Goal: Task Accomplishment & Management: Manage account settings

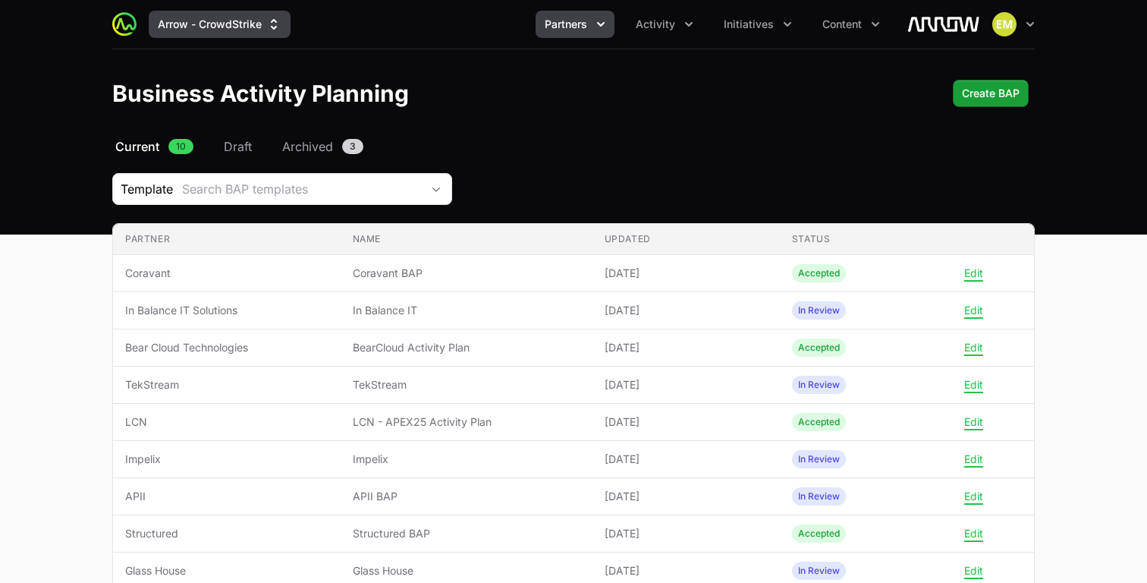
click at [260, 35] on button "Arrow - CrowdStrike" at bounding box center [220, 24] width 142 height 27
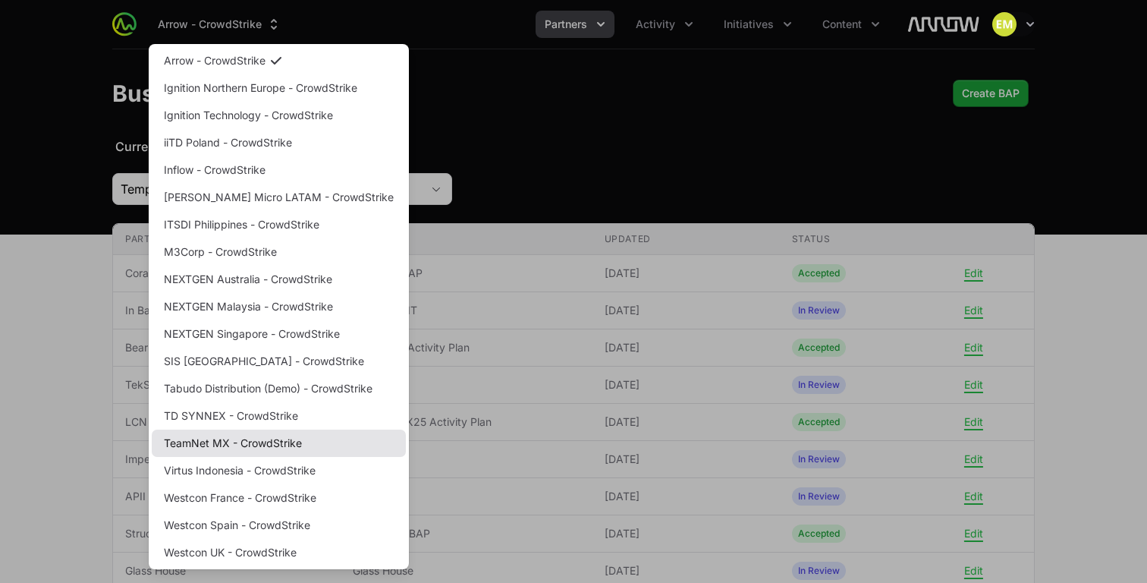
click at [246, 437] on link "TeamNet MX - CrowdStrike" at bounding box center [279, 443] width 254 height 27
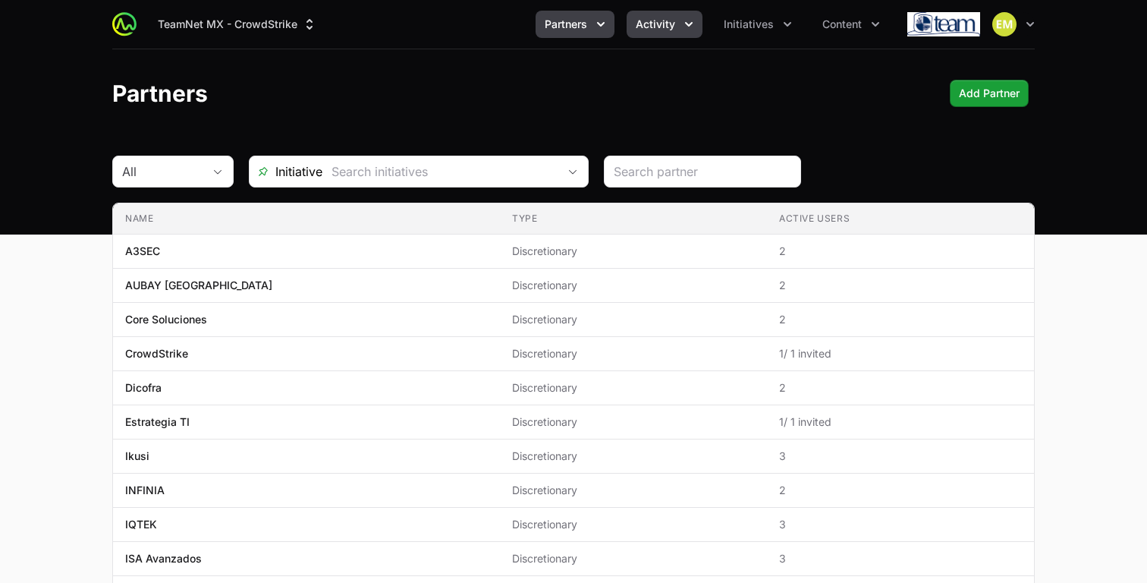
click at [655, 26] on span "Activity" at bounding box center [655, 24] width 39 height 15
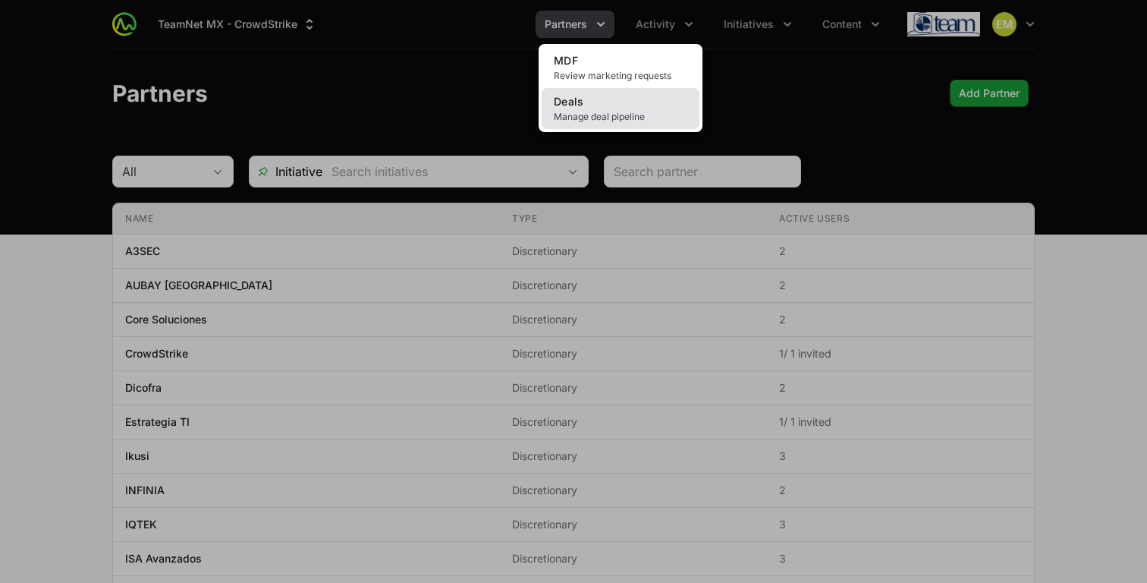
click at [573, 109] on link "Deals Manage deal pipeline" at bounding box center [621, 108] width 158 height 41
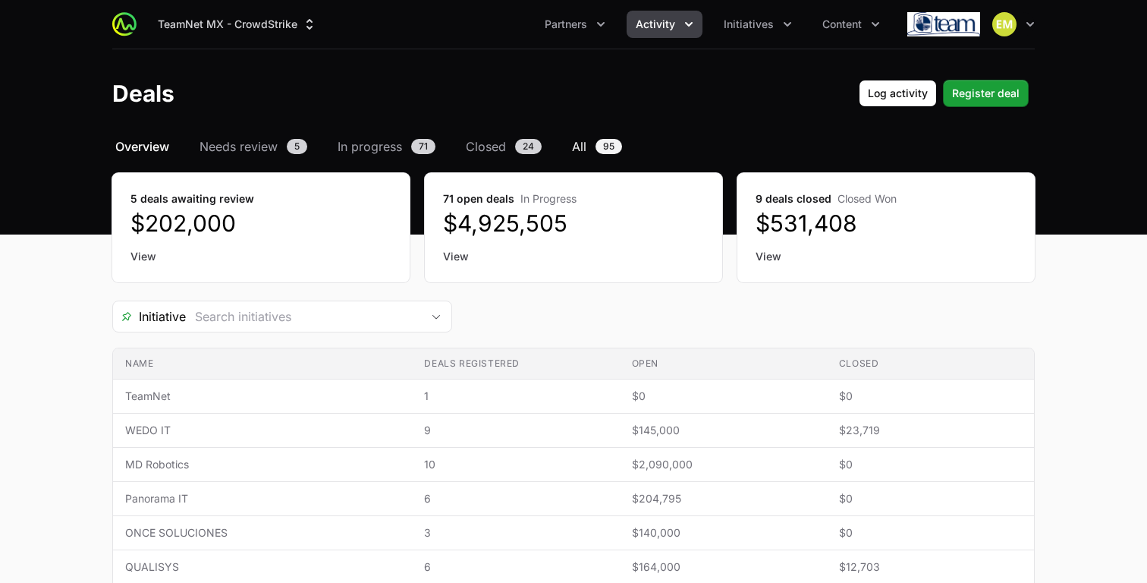
click at [583, 143] on span "All" at bounding box center [579, 146] width 14 height 18
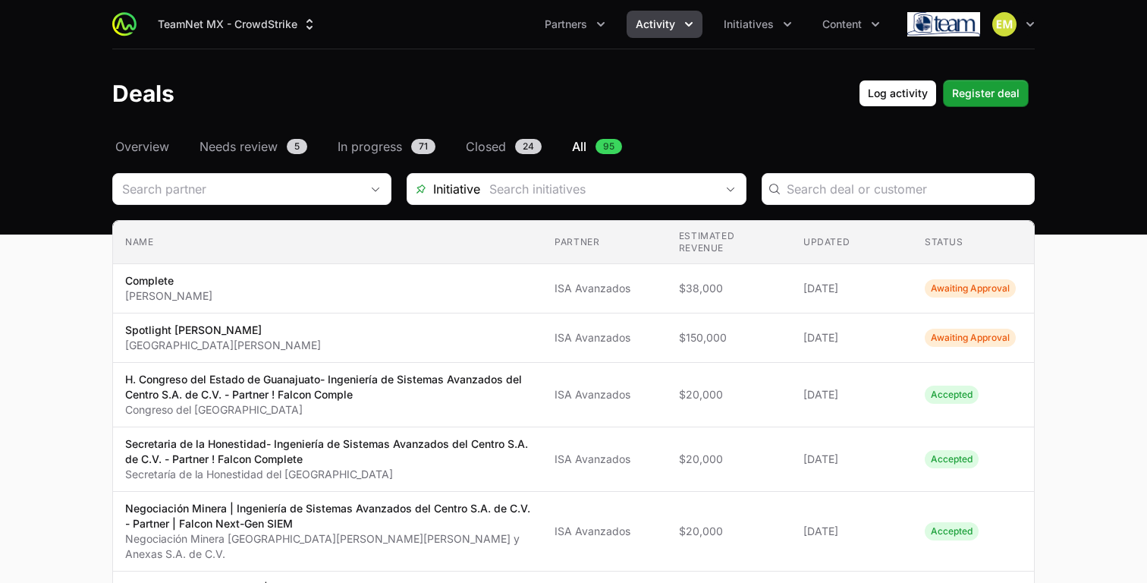
click at [583, 143] on span "All" at bounding box center [579, 146] width 14 height 18
click at [143, 143] on span "Overview" at bounding box center [142, 146] width 54 height 18
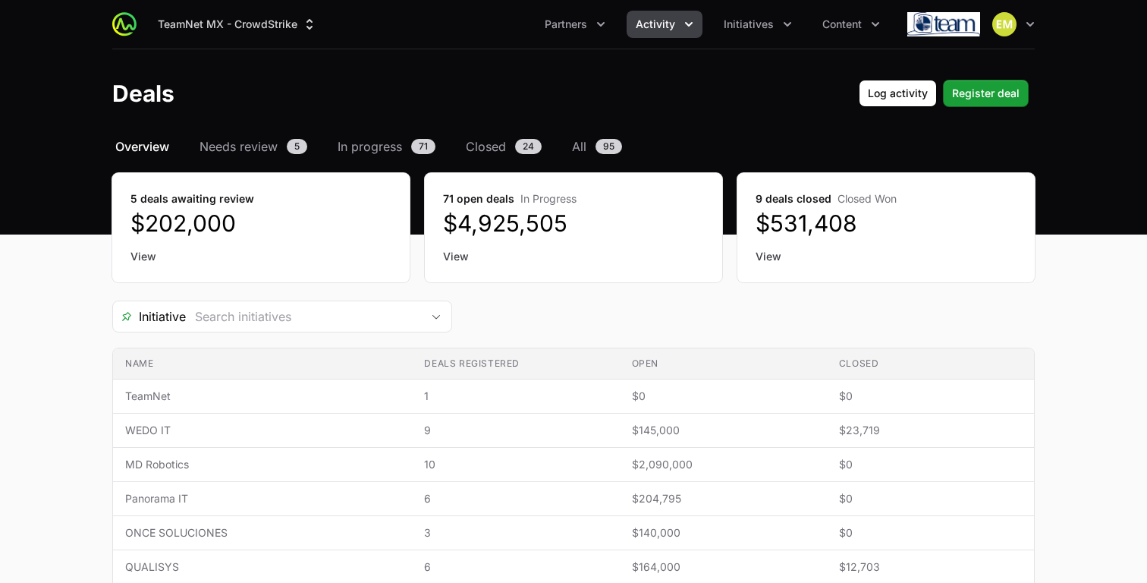
click at [673, 36] on button "Activity" at bounding box center [665, 24] width 76 height 27
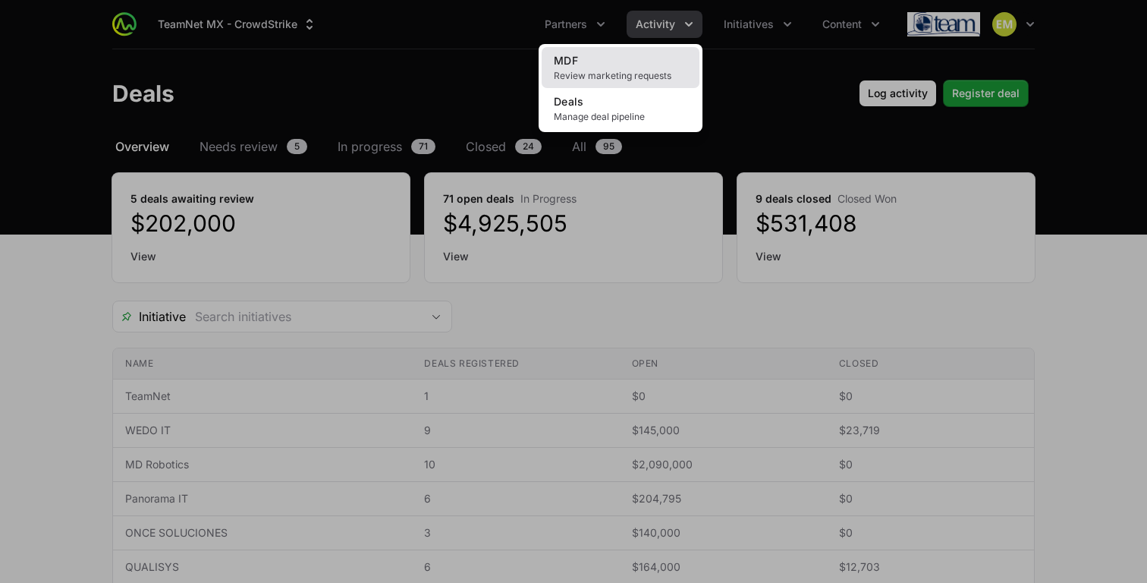
click at [612, 70] on span "Review marketing requests" at bounding box center [621, 76] width 134 height 12
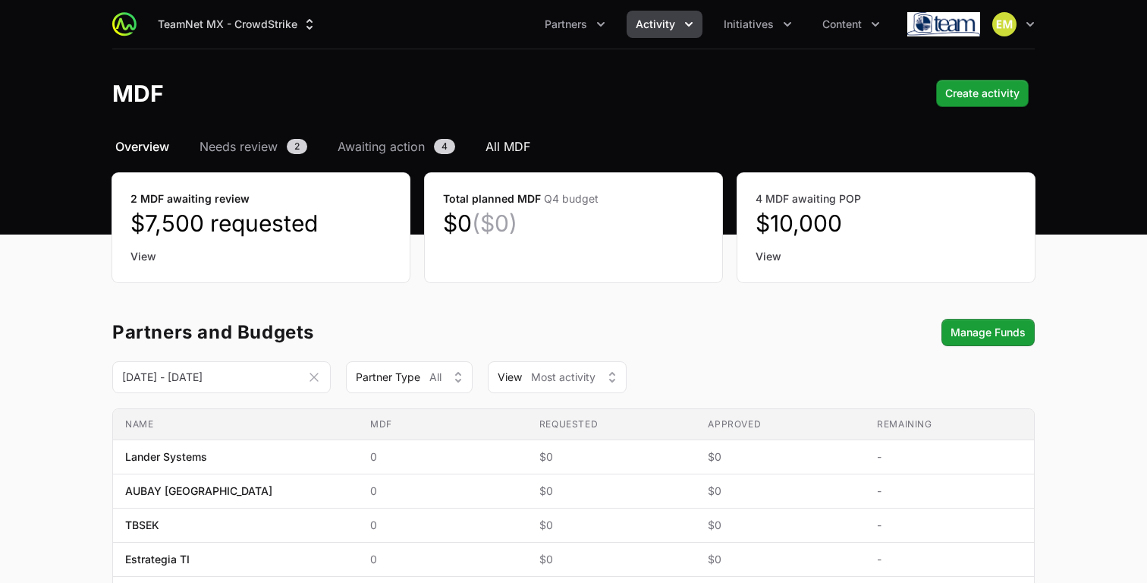
click at [499, 141] on span "All MDF" at bounding box center [508, 146] width 45 height 18
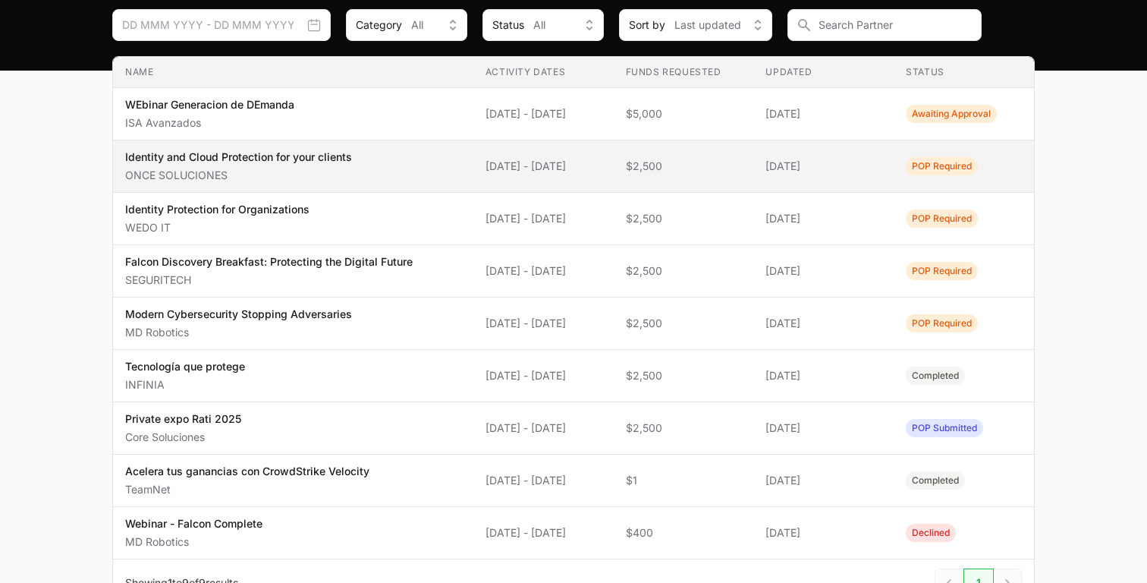
scroll to position [158, 0]
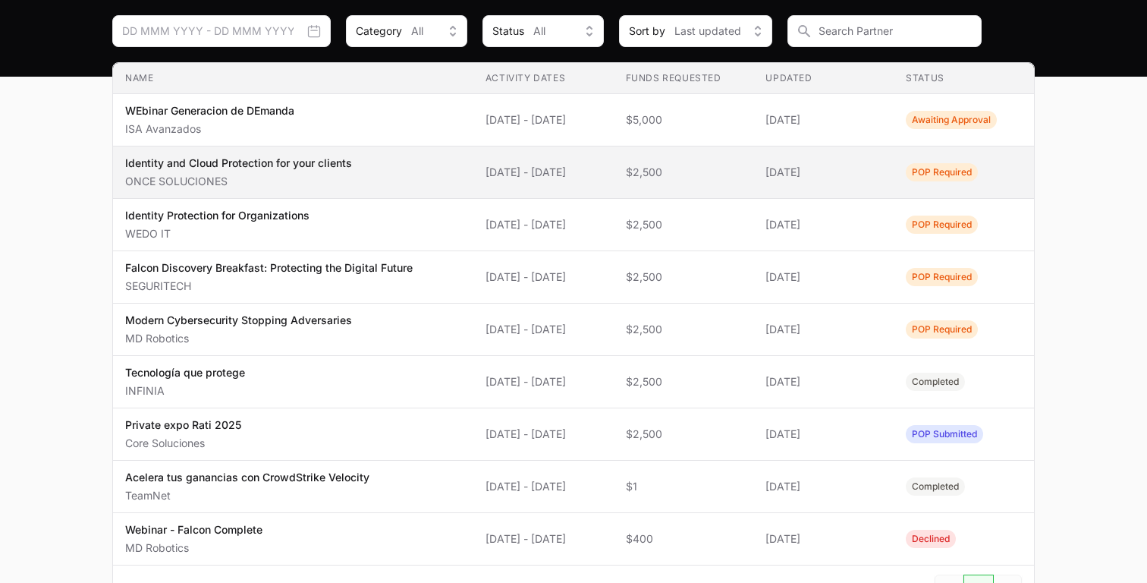
click at [444, 175] on td "Name Identity and Cloud Protection for your clients ONCE SOLUCIONES" at bounding box center [293, 172] width 360 height 52
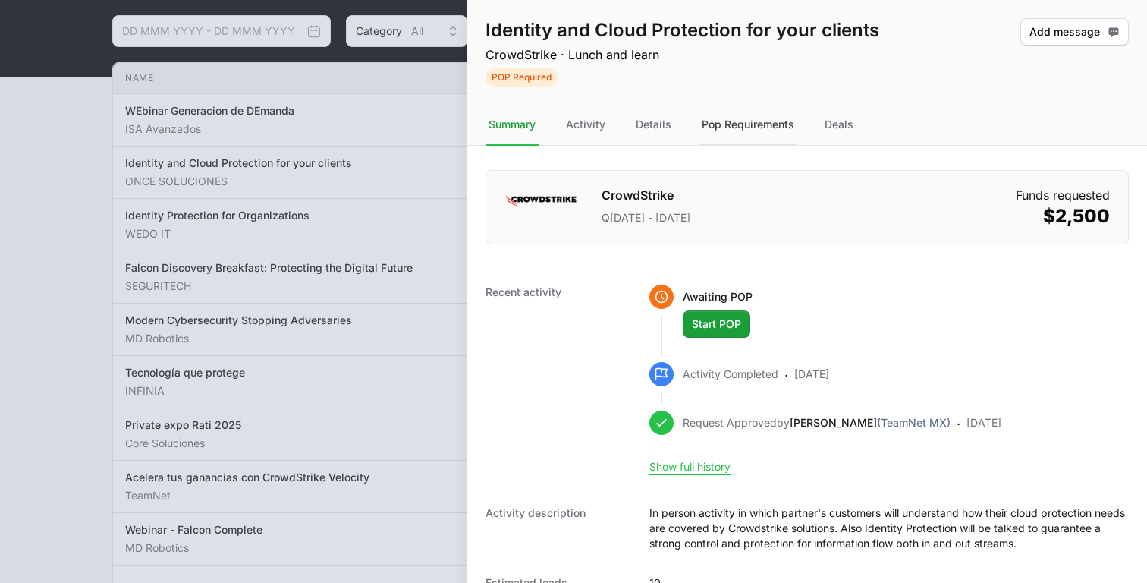
click at [728, 127] on div "Pop Requirements" at bounding box center [748, 125] width 99 height 41
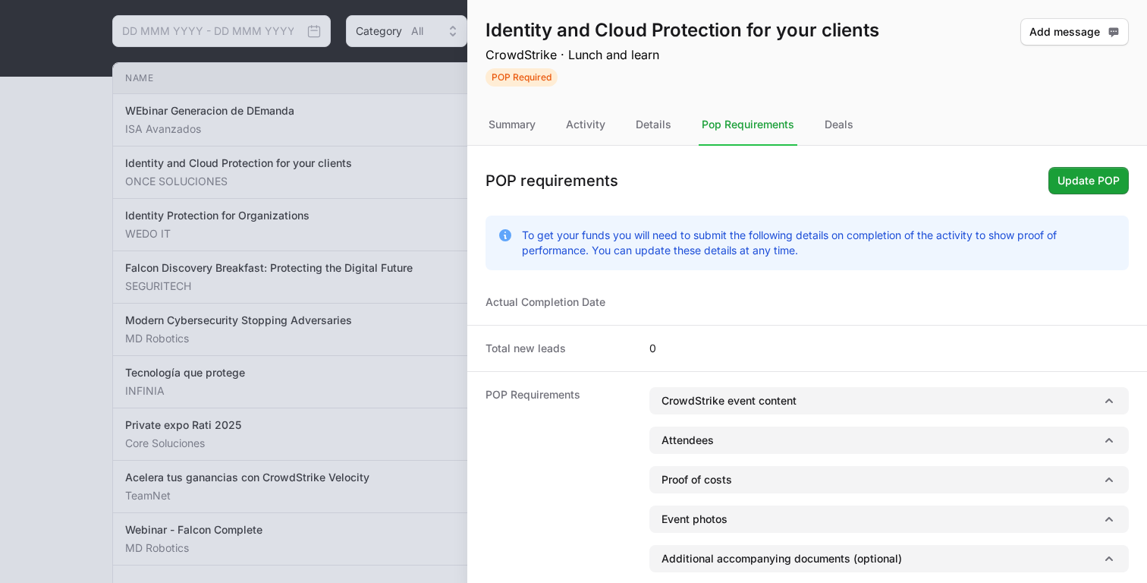
scroll to position [50, 0]
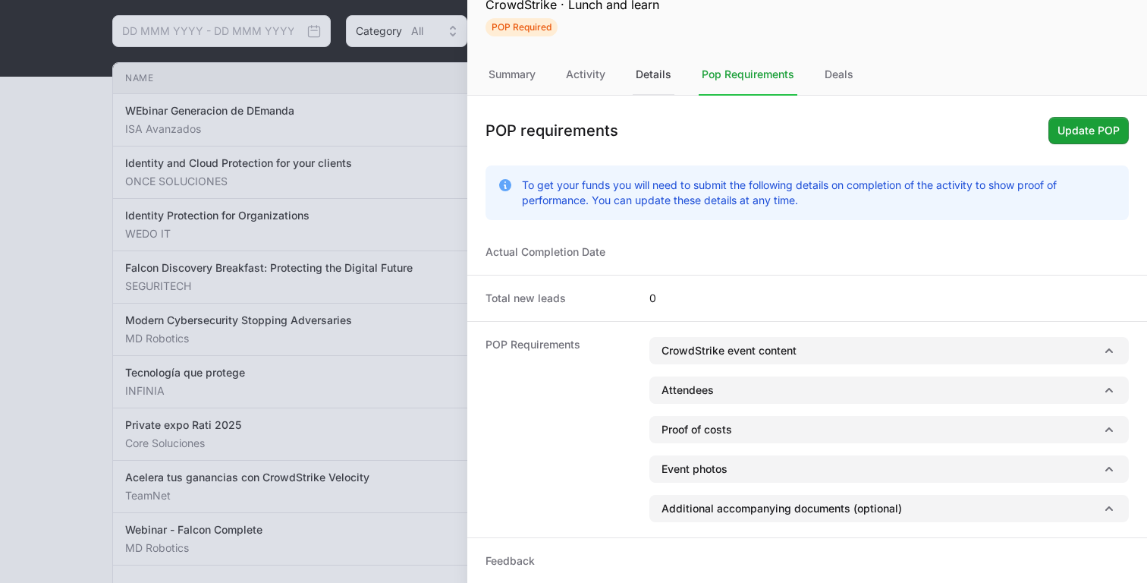
click at [645, 83] on div "Details" at bounding box center [654, 75] width 42 height 41
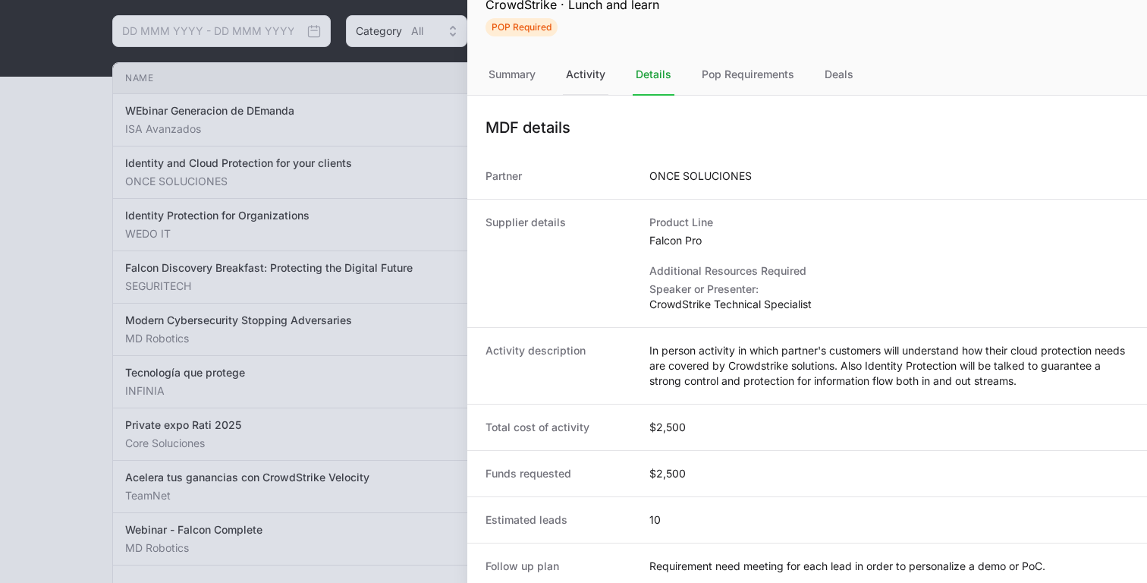
click at [586, 76] on div "Activity" at bounding box center [586, 75] width 46 height 41
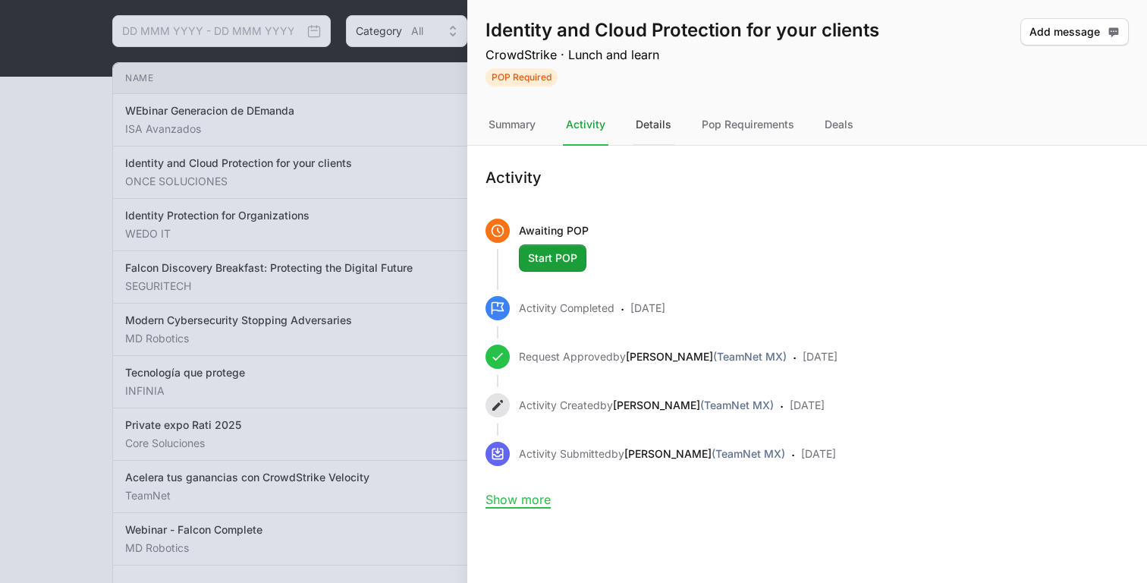
click at [662, 119] on div "Details" at bounding box center [654, 125] width 42 height 41
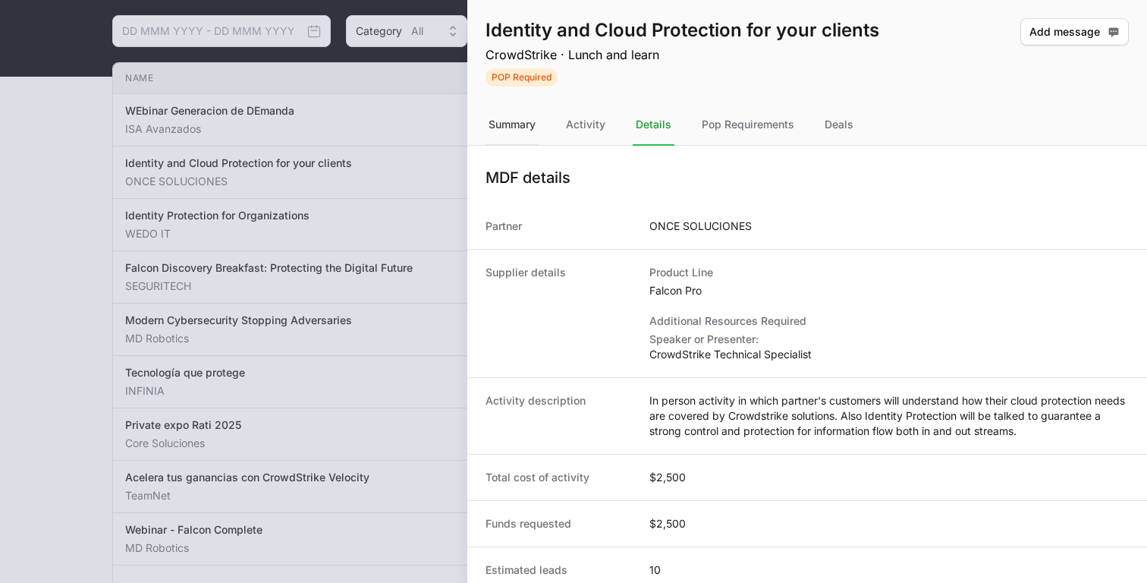
click at [505, 127] on div "Summary" at bounding box center [512, 125] width 53 height 41
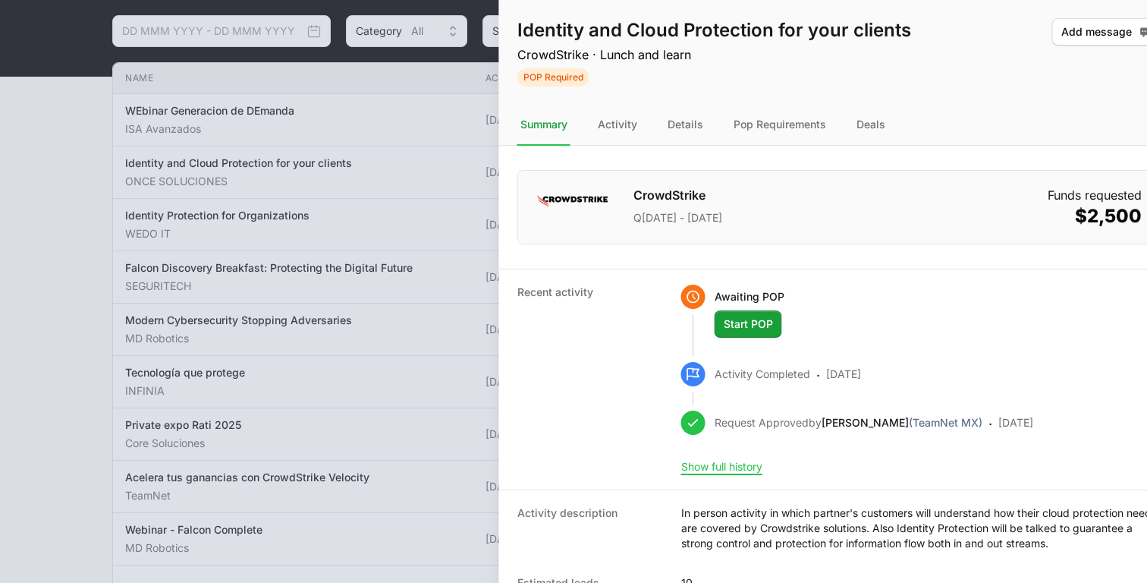
click at [403, 135] on div at bounding box center [573, 291] width 1147 height 583
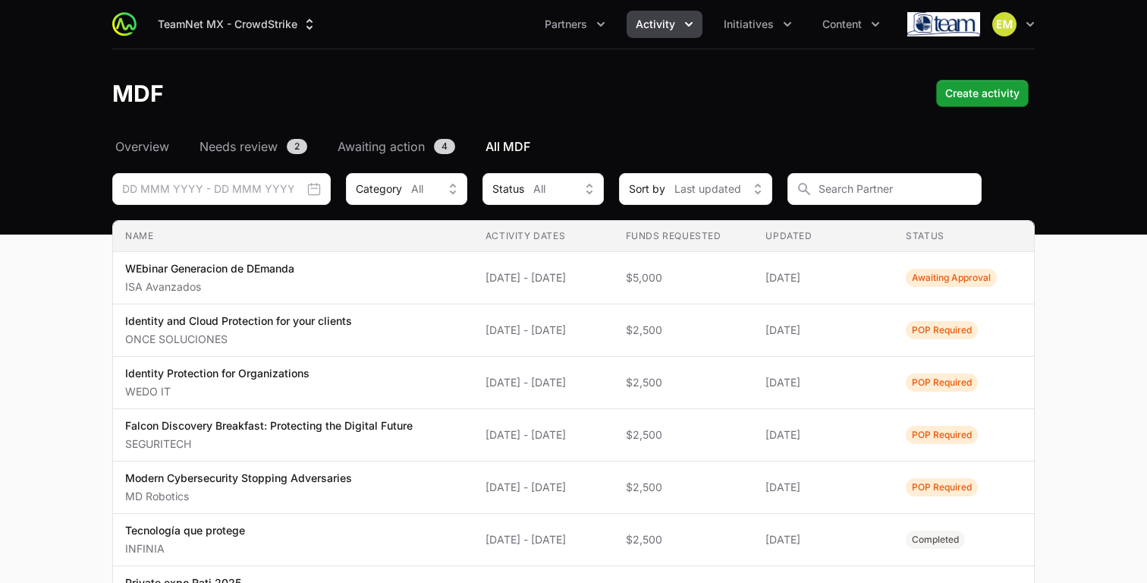
click at [782, 90] on div "MDF Create activity Create activity" at bounding box center [573, 93] width 923 height 27
click at [651, 16] on button "Activity" at bounding box center [665, 24] width 76 height 27
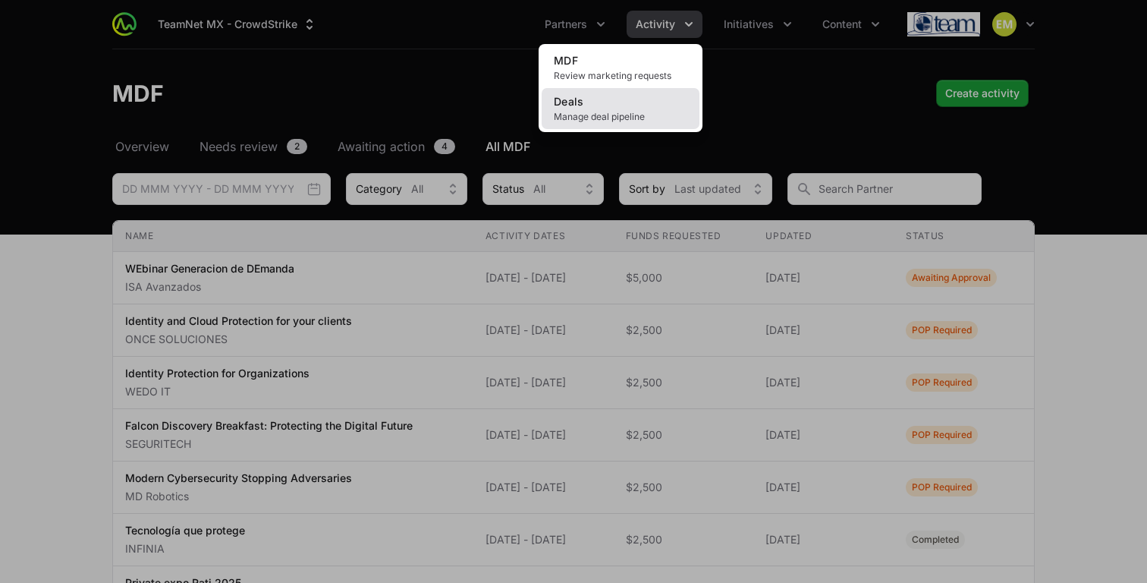
click at [608, 111] on span "Manage deal pipeline" at bounding box center [621, 117] width 134 height 12
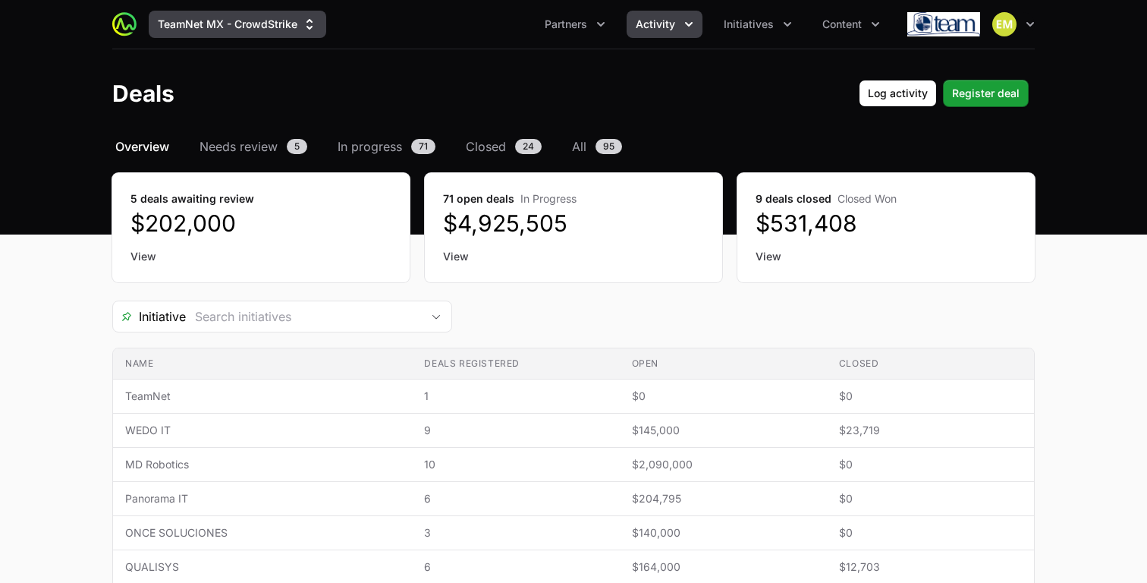
click at [297, 30] on button "TeamNet MX - CrowdStrike" at bounding box center [238, 24] width 178 height 27
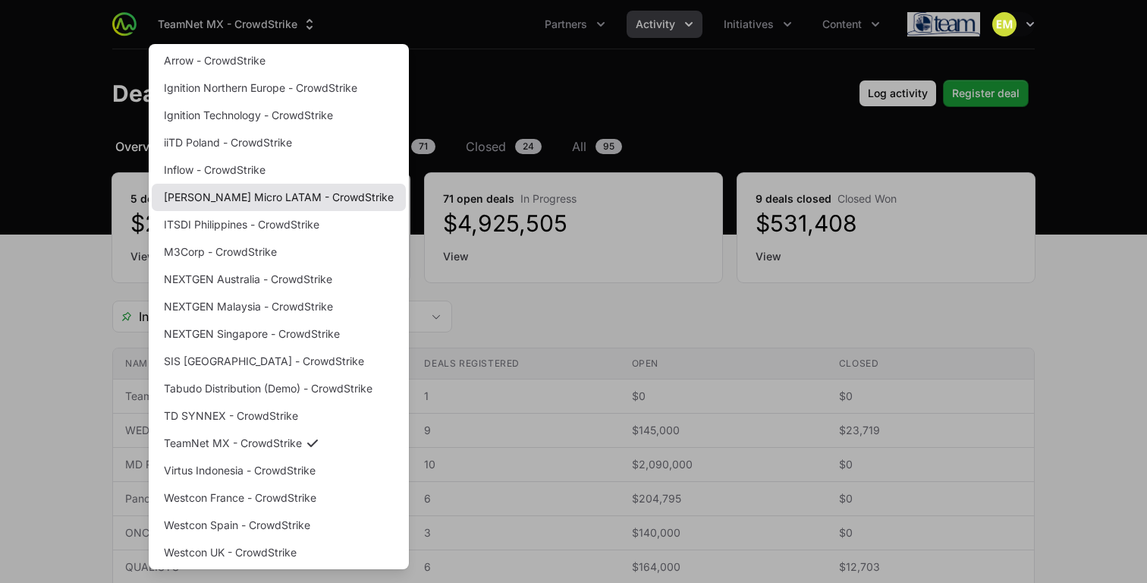
click at [249, 203] on link "[PERSON_NAME] Micro LATAM - CrowdStrike" at bounding box center [279, 197] width 254 height 27
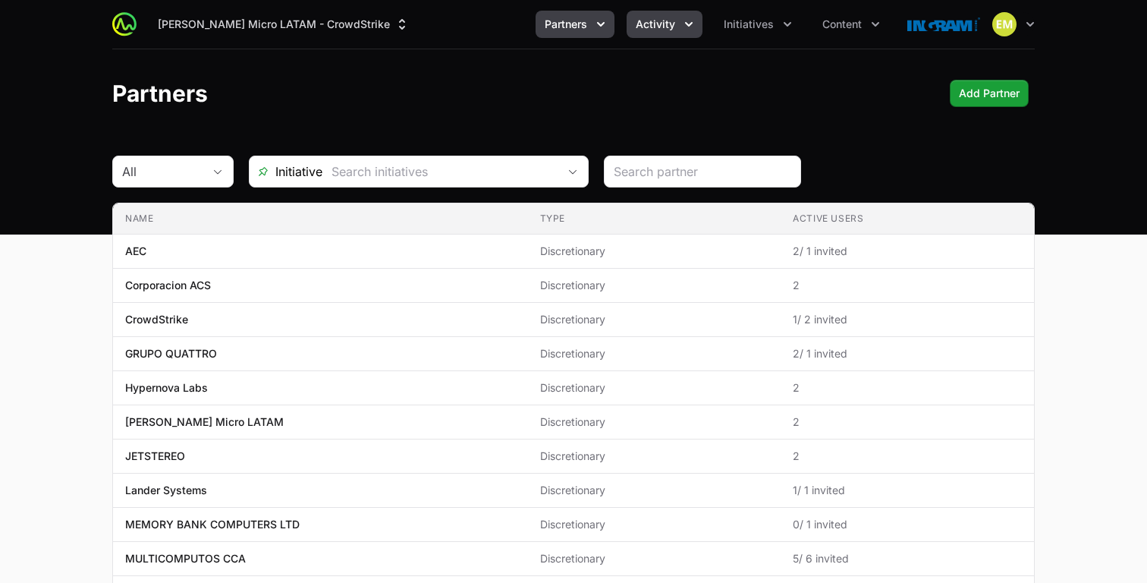
click at [694, 20] on icon "Activity menu" at bounding box center [688, 24] width 15 height 15
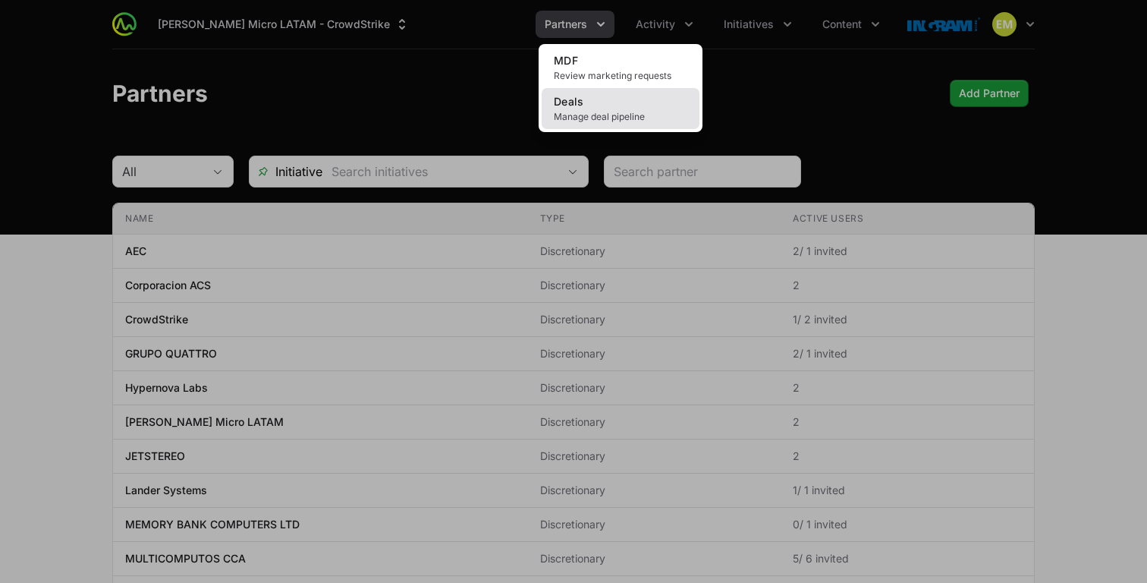
click at [626, 113] on span "Manage deal pipeline" at bounding box center [621, 117] width 134 height 12
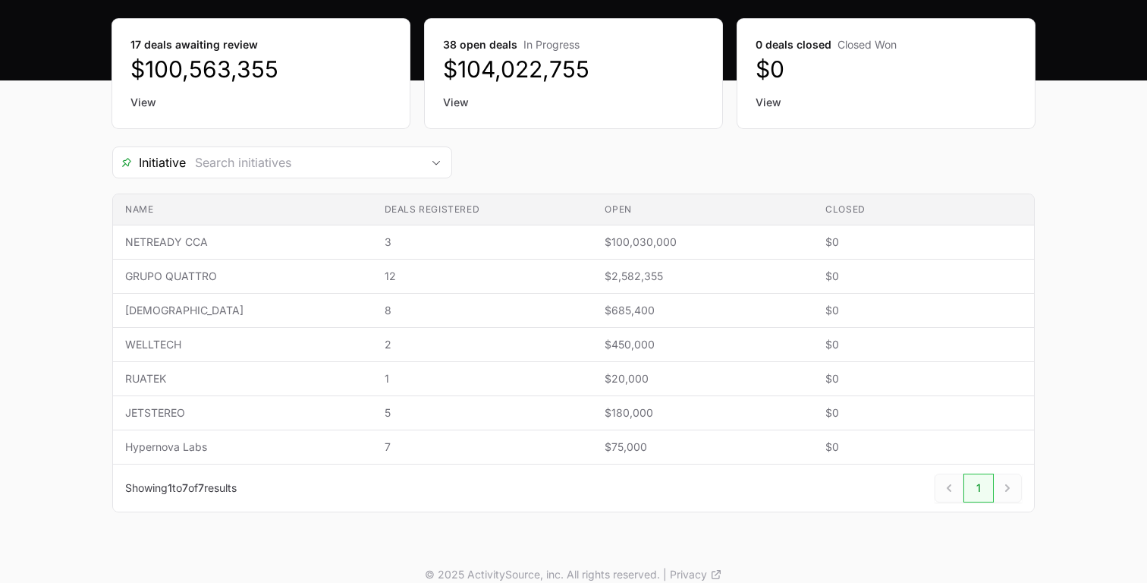
scroll to position [165, 0]
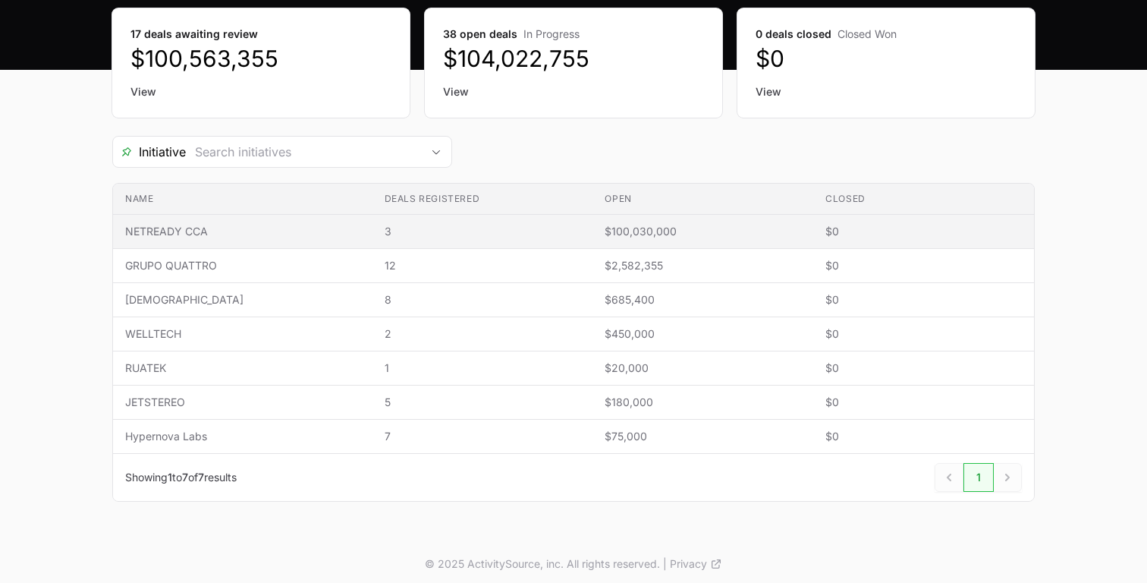
click at [471, 224] on span "3" at bounding box center [483, 231] width 197 height 15
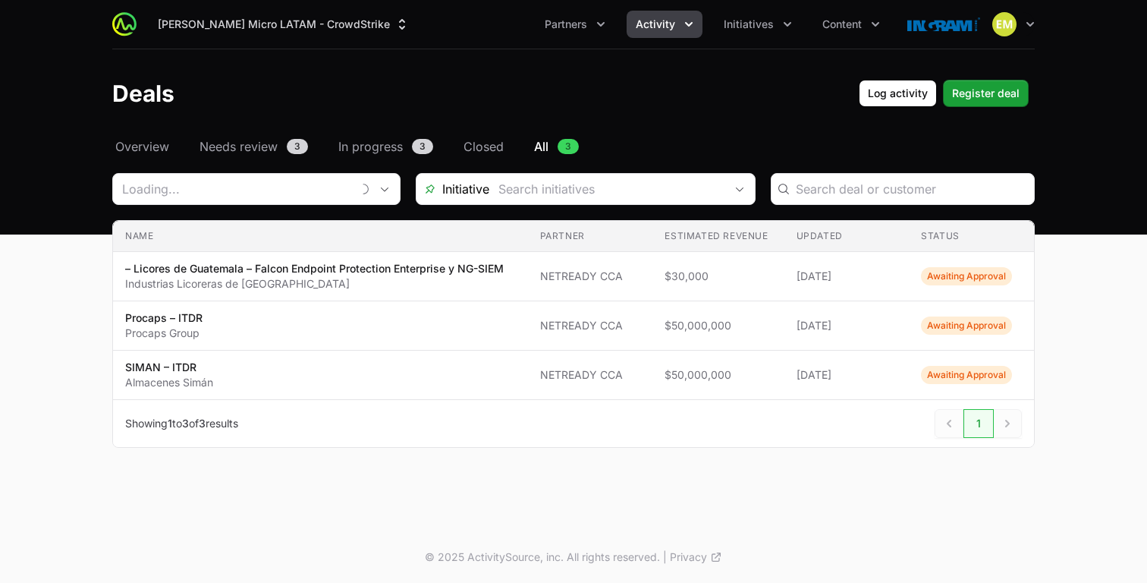
type input "NETREADY CCA"
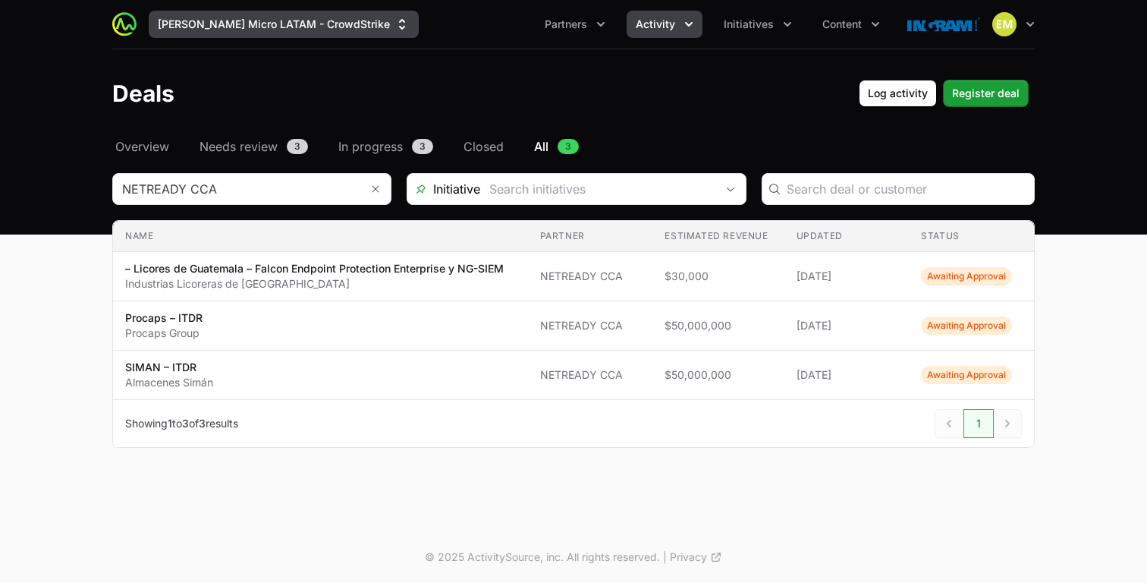
click at [278, 22] on button "[PERSON_NAME] Micro LATAM - CrowdStrike" at bounding box center [284, 24] width 270 height 27
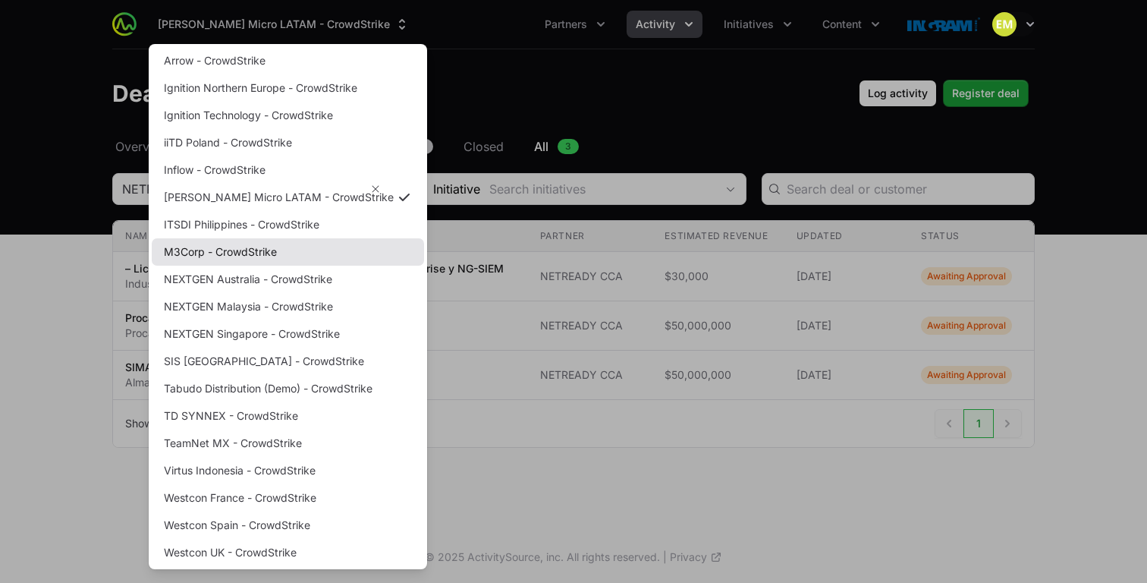
click at [220, 249] on link "M3Corp - CrowdStrike" at bounding box center [288, 251] width 272 height 27
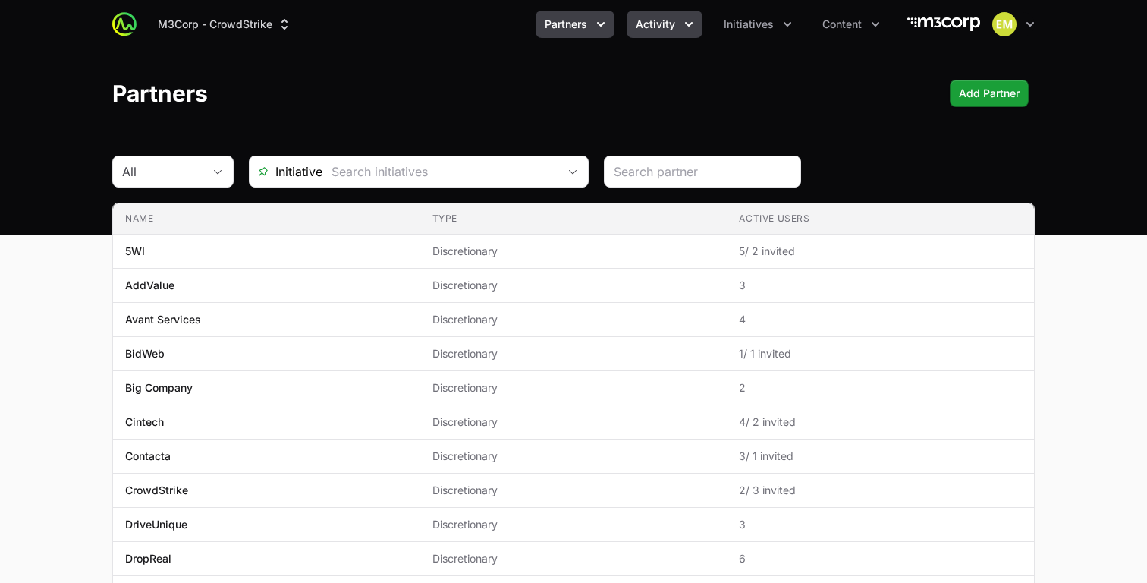
click at [646, 30] on span "Activity" at bounding box center [655, 24] width 39 height 15
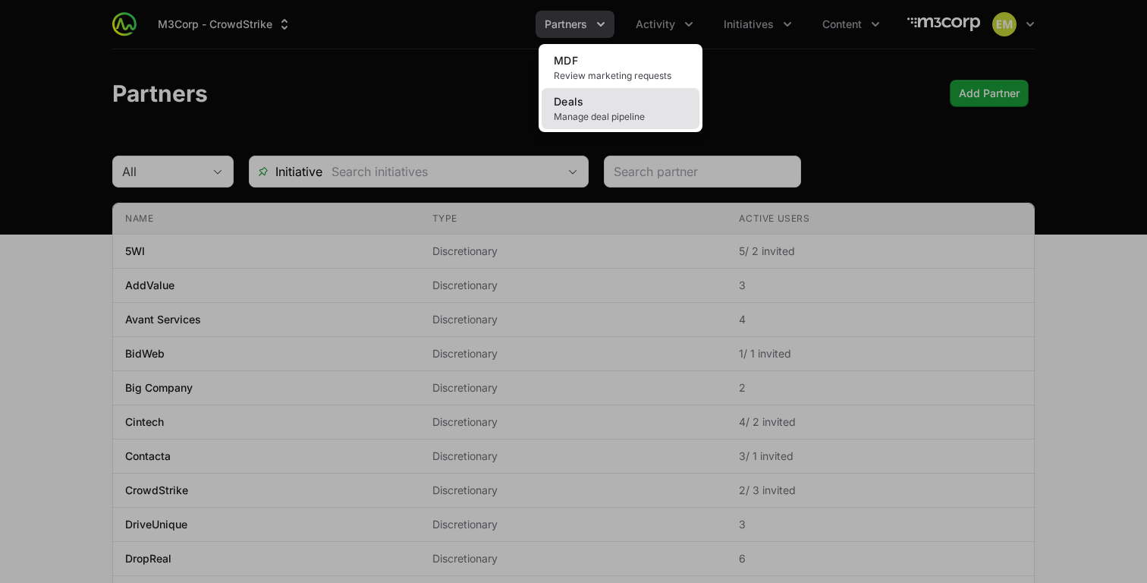
click at [597, 100] on link "Deals Manage deal pipeline" at bounding box center [621, 108] width 158 height 41
